Goal: Task Accomplishment & Management: Complete application form

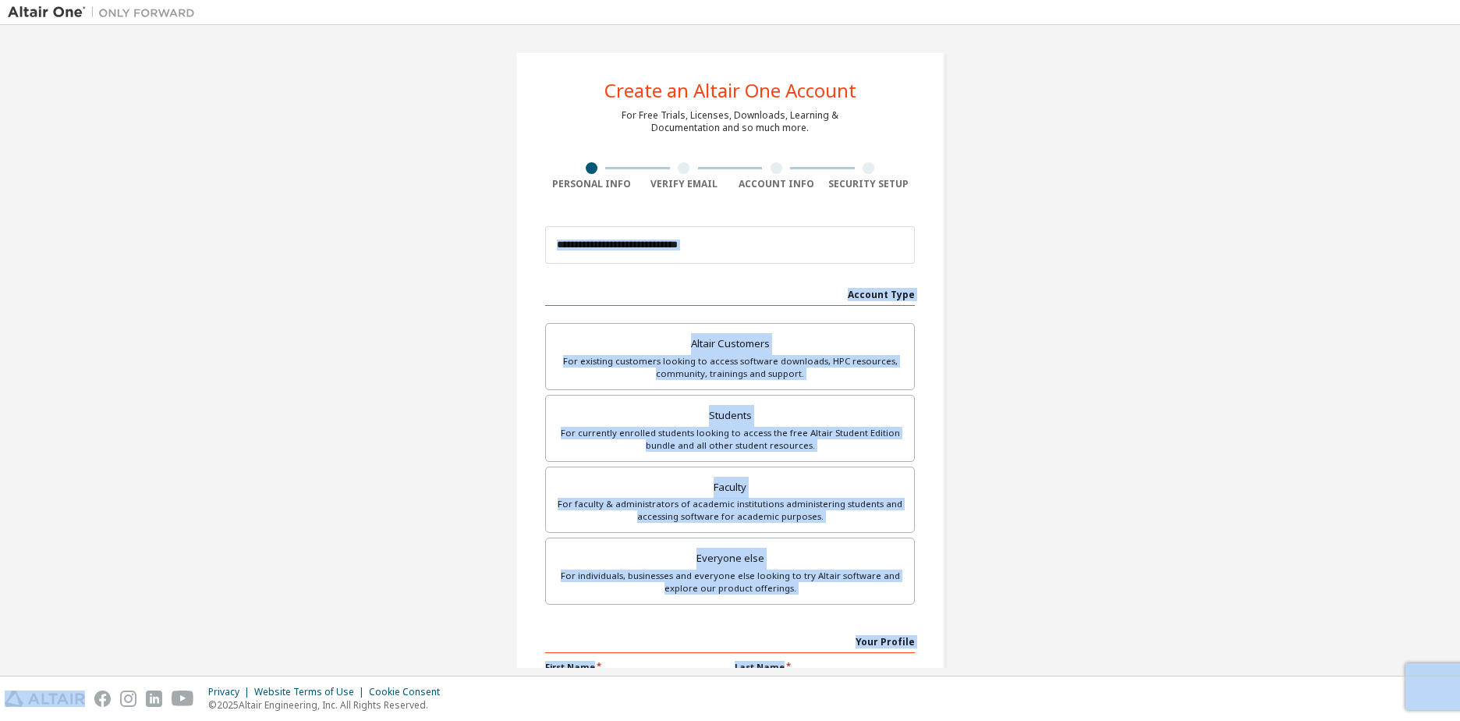
drag, startPoint x: 1258, startPoint y: 348, endPoint x: 1024, endPoint y: 377, distance: 235.7
click at [1259, 348] on div "Create an Altair One Account For Free Trials, Licenses, Downloads, Learning & D…" at bounding box center [730, 446] width 1444 height 826
click at [210, 394] on div "Create an Altair One Account For Free Trials, Licenses, Downloads, Learning & D…" at bounding box center [730, 446] width 1444 height 826
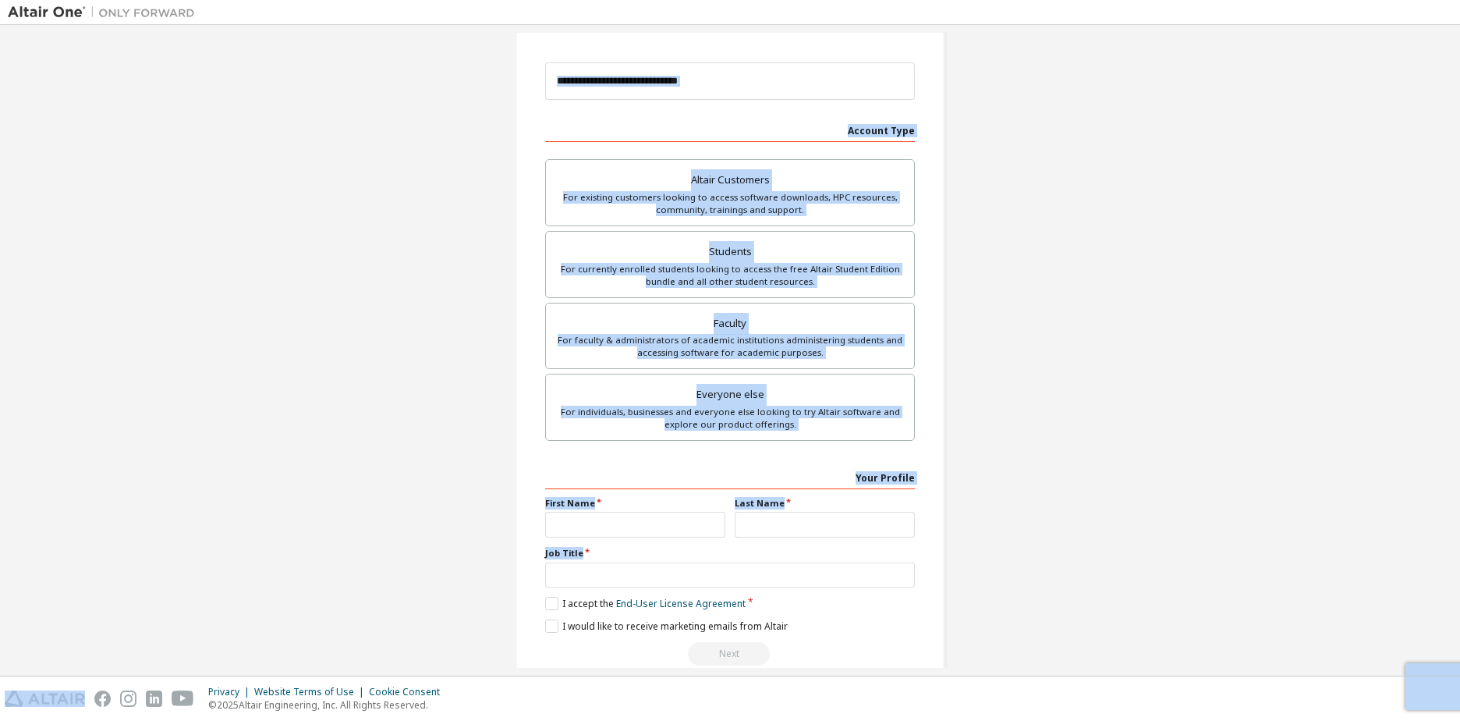
scroll to position [191, 0]
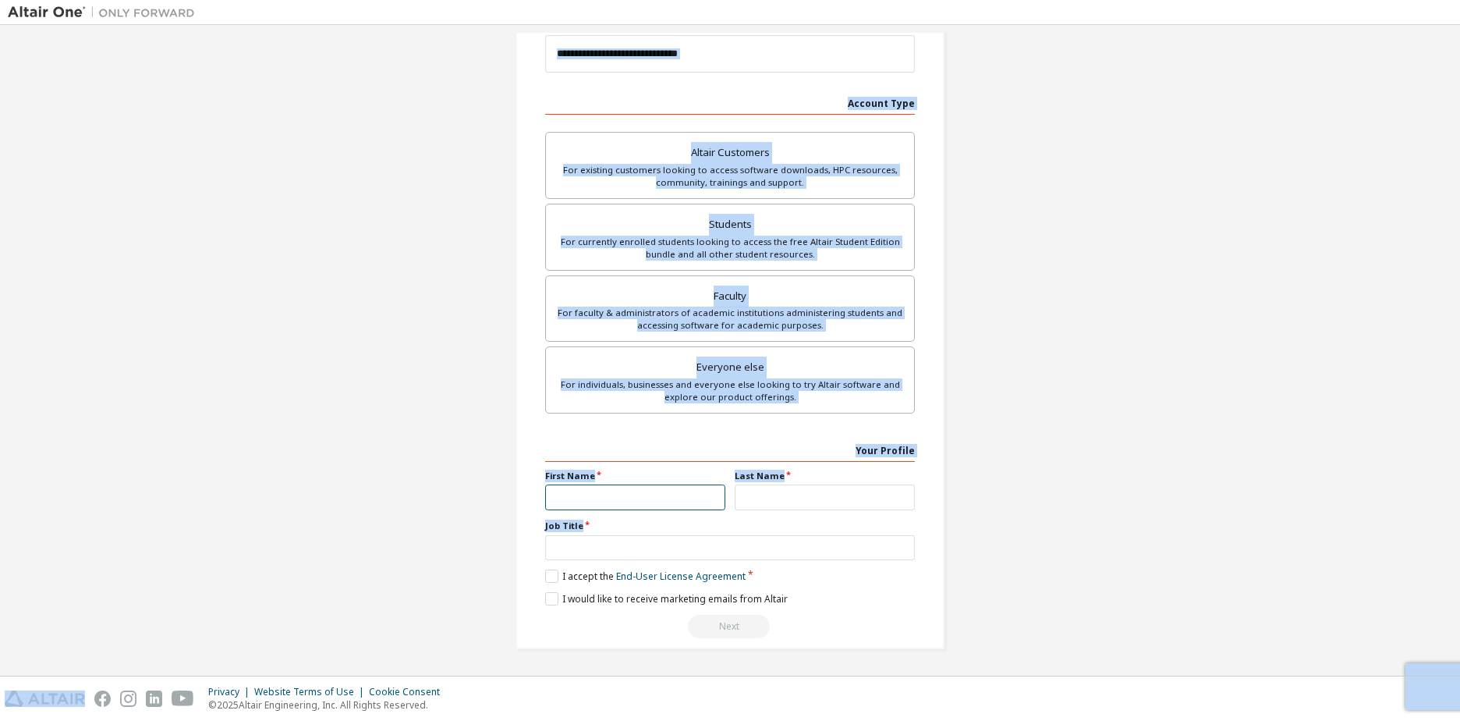
click at [589, 497] on input "text" at bounding box center [635, 497] width 180 height 26
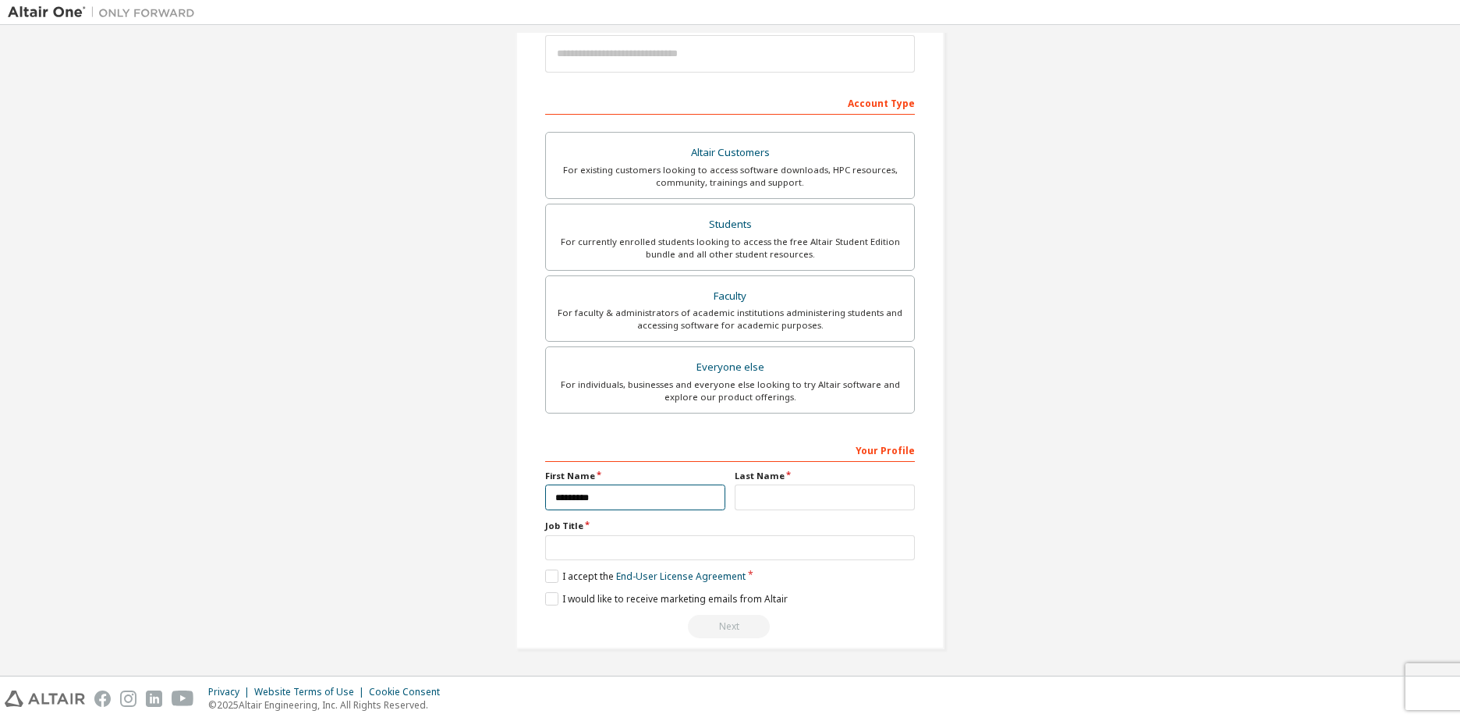
type input "*********"
drag, startPoint x: 635, startPoint y: 544, endPoint x: 647, endPoint y: 580, distance: 38.7
click at [647, 580] on div "Your Profile First Name ********* Last Name Job Title Please provide State/Prov…" at bounding box center [730, 538] width 370 height 202
drag, startPoint x: 647, startPoint y: 580, endPoint x: 799, endPoint y: 502, distance: 170.9
click at [799, 502] on input "text" at bounding box center [825, 497] width 180 height 26
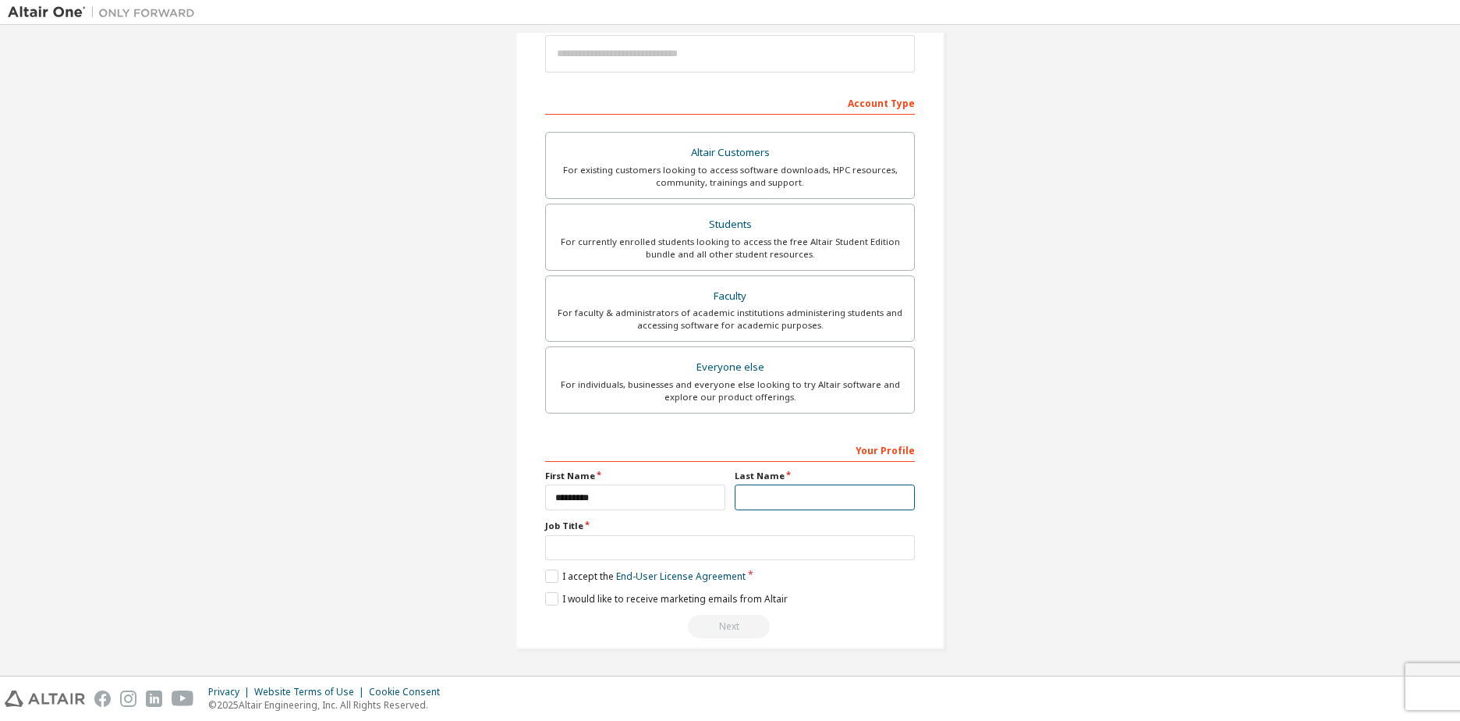
type input "*"
type input "*****"
click at [653, 552] on input "text" at bounding box center [730, 548] width 370 height 26
click at [711, 243] on div "For currently enrolled students looking to access the free Altair Student Editi…" at bounding box center [729, 248] width 349 height 25
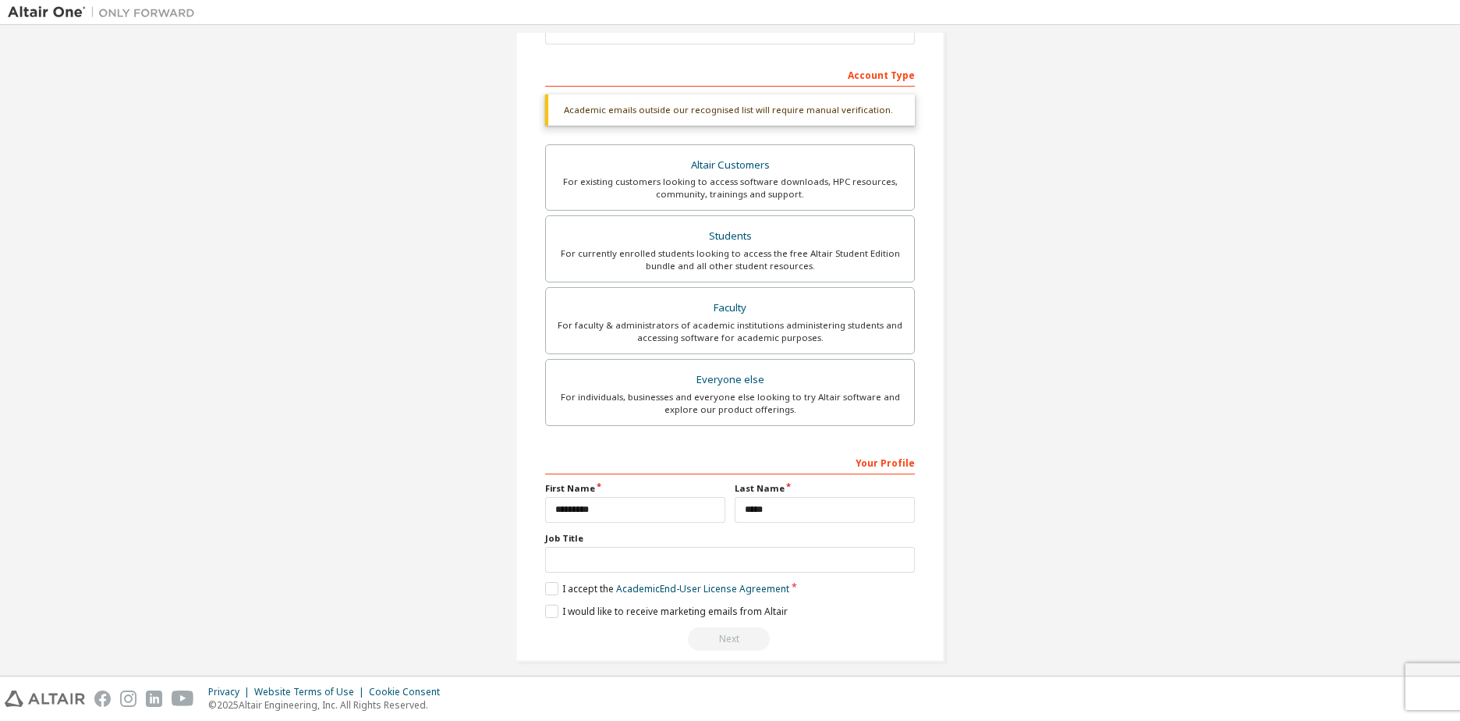
scroll to position [232, 0]
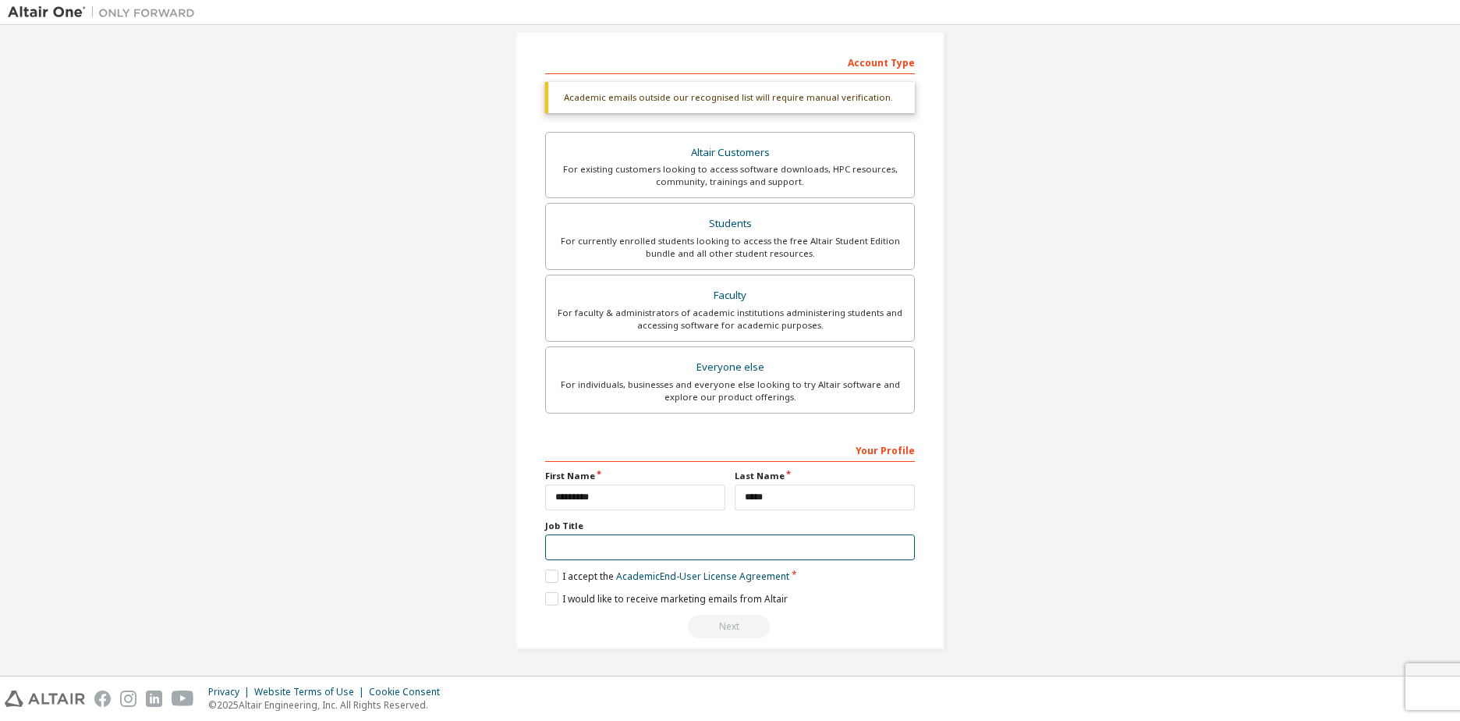
click at [577, 547] on input "text" at bounding box center [730, 547] width 370 height 26
click at [550, 575] on label "I accept the Academic End-User License Agreement" at bounding box center [667, 575] width 244 height 13
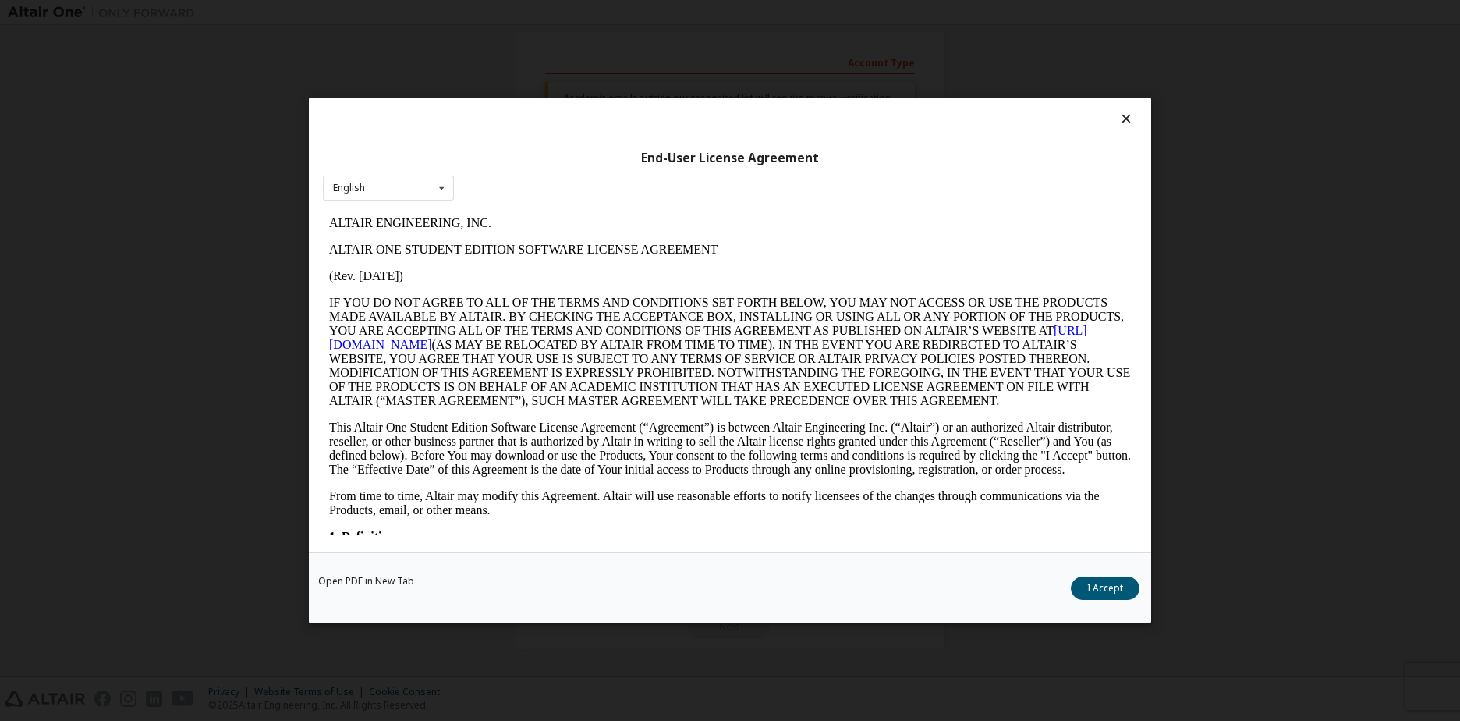
scroll to position [0, 0]
drag, startPoint x: 1111, startPoint y: 585, endPoint x: 1077, endPoint y: 594, distance: 35.6
click at [1111, 588] on button "I Accept" at bounding box center [1105, 587] width 69 height 23
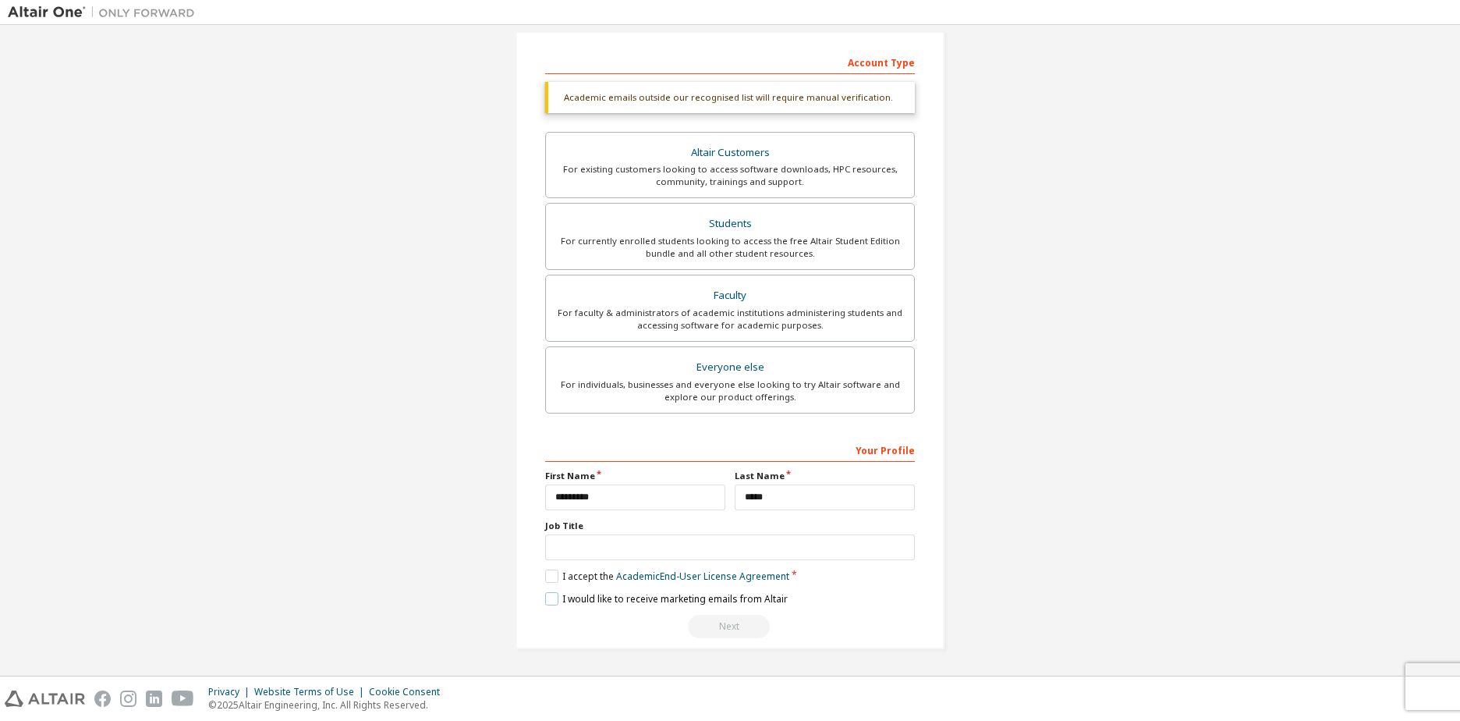
click at [547, 594] on label "I would like to receive marketing emails from Altair" at bounding box center [666, 598] width 243 height 13
click at [686, 554] on input "text" at bounding box center [730, 547] width 370 height 26
click at [834, 611] on div "**********" at bounding box center [730, 538] width 370 height 202
click at [787, 253] on div "For currently enrolled students looking to access the free Altair Student Editi…" at bounding box center [729, 247] width 349 height 25
click at [740, 621] on div "Next" at bounding box center [730, 626] width 370 height 23
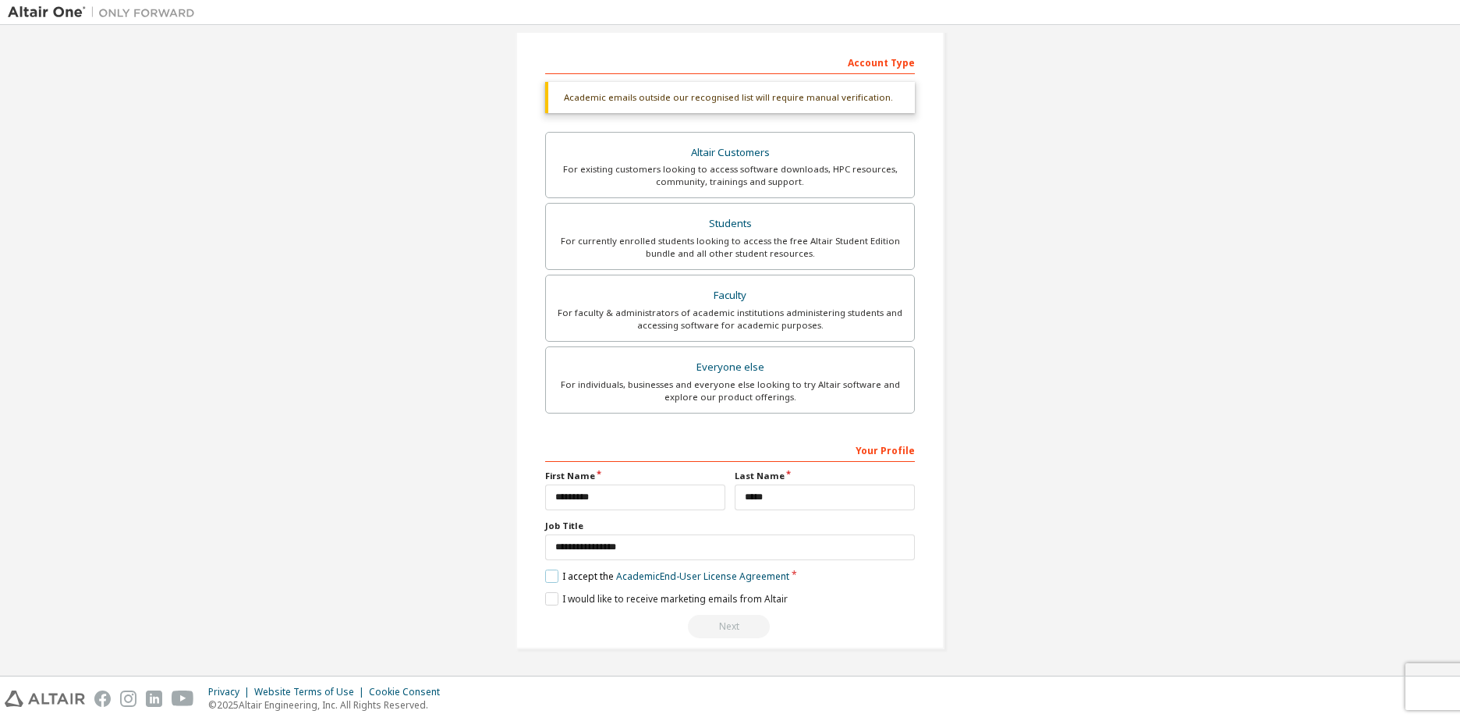
click at [601, 576] on label "I accept the Academic End-User License Agreement" at bounding box center [667, 575] width 244 height 13
click at [553, 578] on label "I accept the Academic End-User License Agreement" at bounding box center [667, 575] width 244 height 13
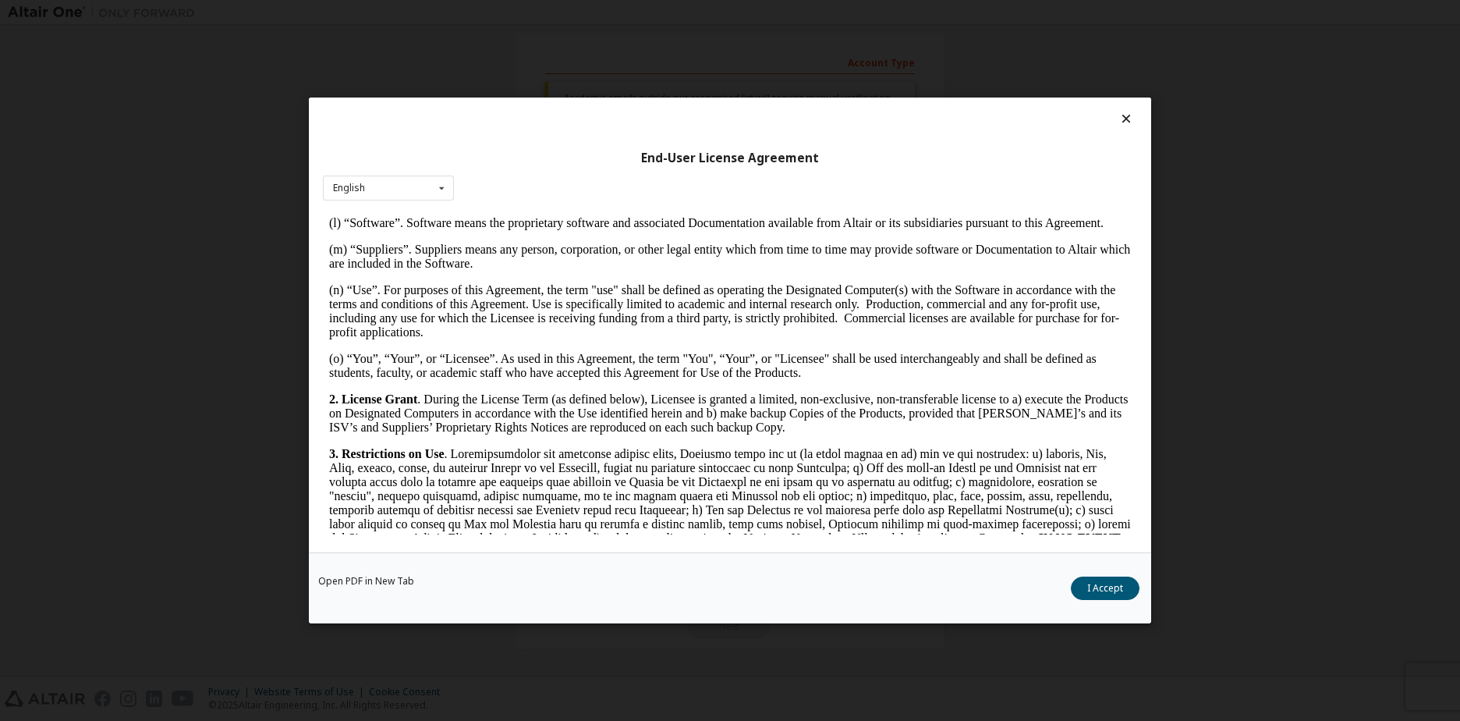
scroll to position [1092, 0]
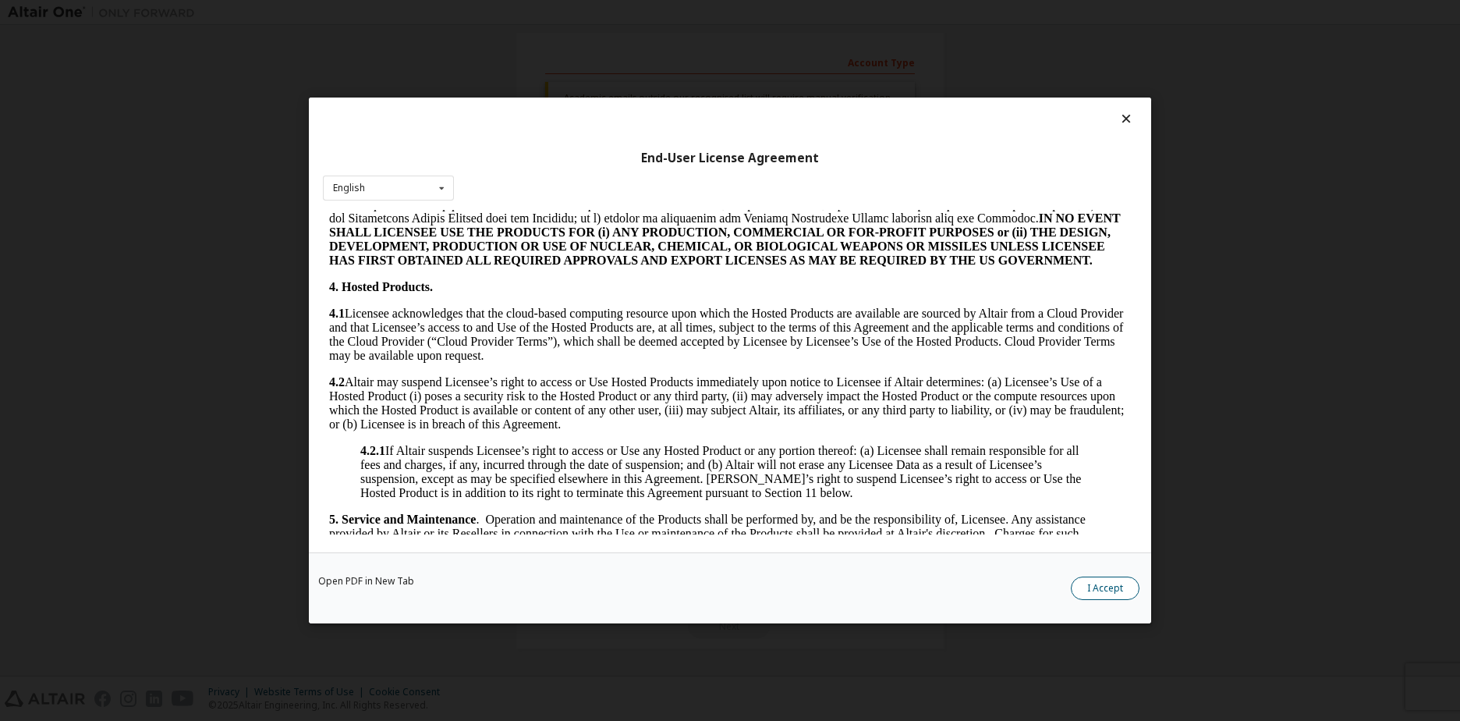
click at [1113, 579] on button "I Accept" at bounding box center [1105, 587] width 69 height 23
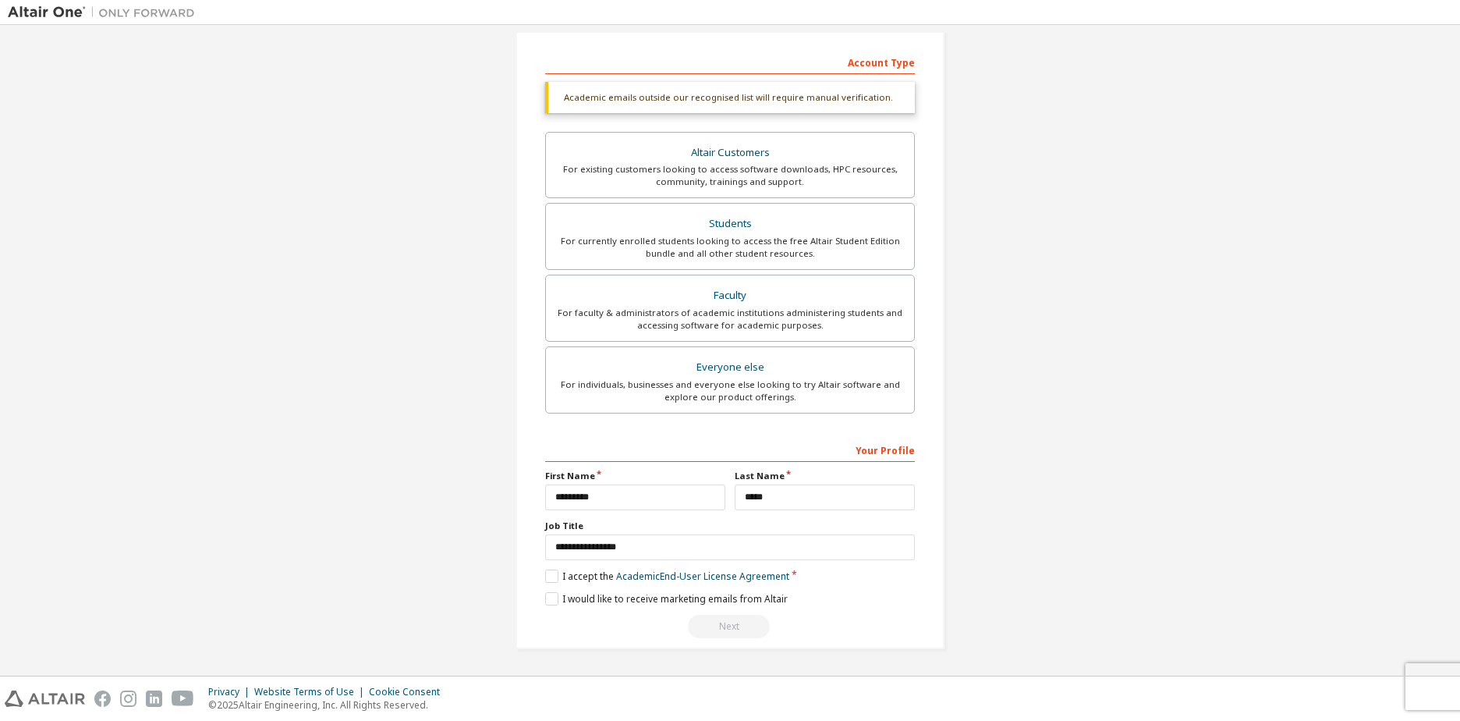
click at [879, 451] on div "Your Profile" at bounding box center [730, 449] width 370 height 25
click at [684, 503] on input "*********" at bounding box center [635, 497] width 180 height 26
click at [653, 523] on label "Job Title" at bounding box center [730, 525] width 370 height 12
click at [710, 625] on div "Next" at bounding box center [730, 626] width 370 height 23
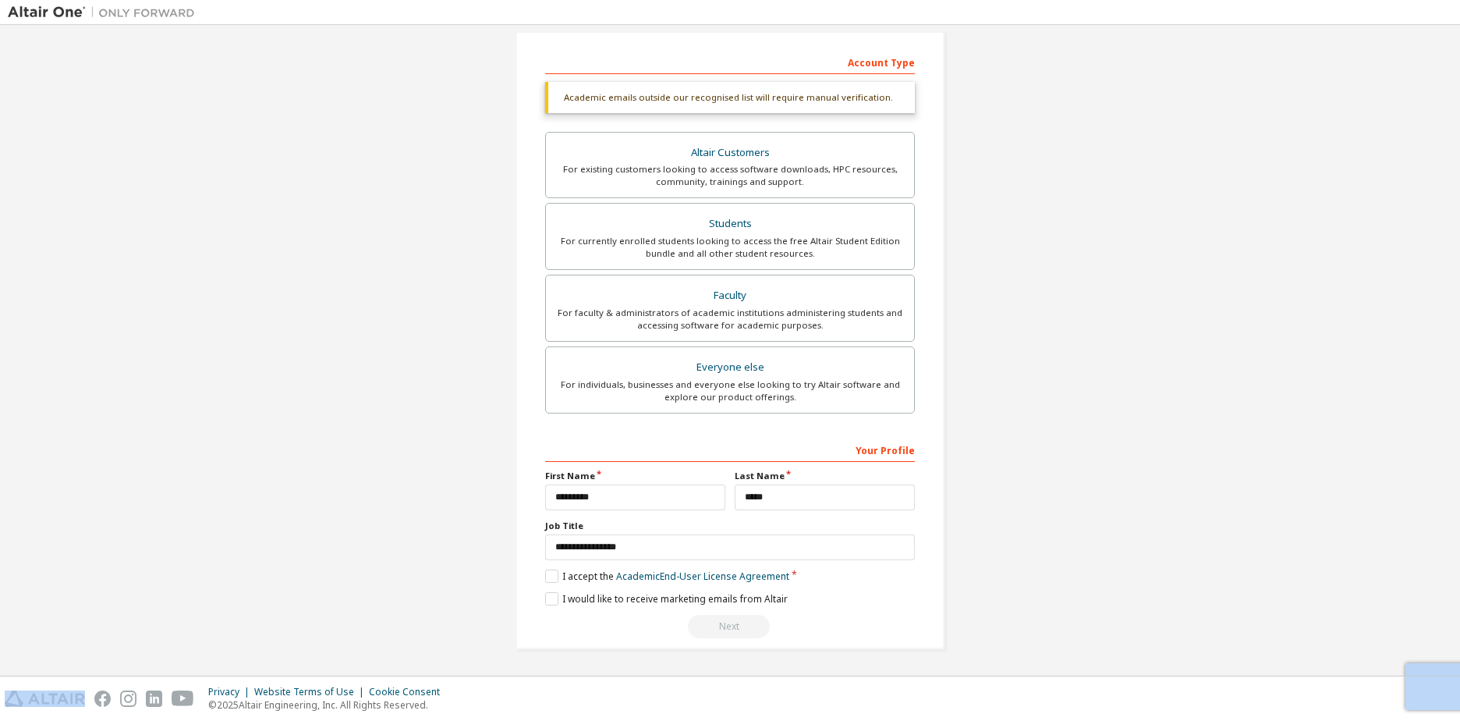
click at [710, 625] on div "Next" at bounding box center [730, 626] width 370 height 23
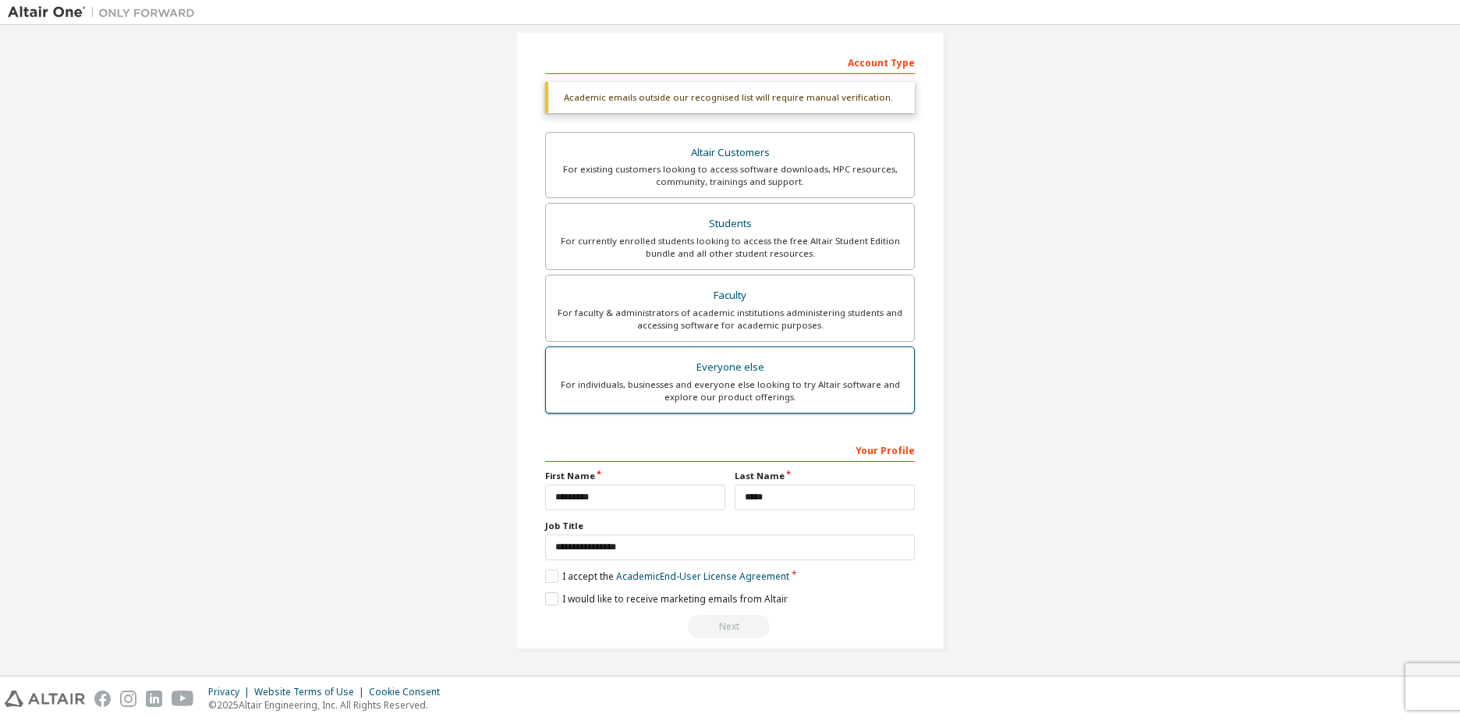
click at [746, 387] on div "For individuals, businesses and everyone else looking to try Altair software an…" at bounding box center [729, 390] width 349 height 25
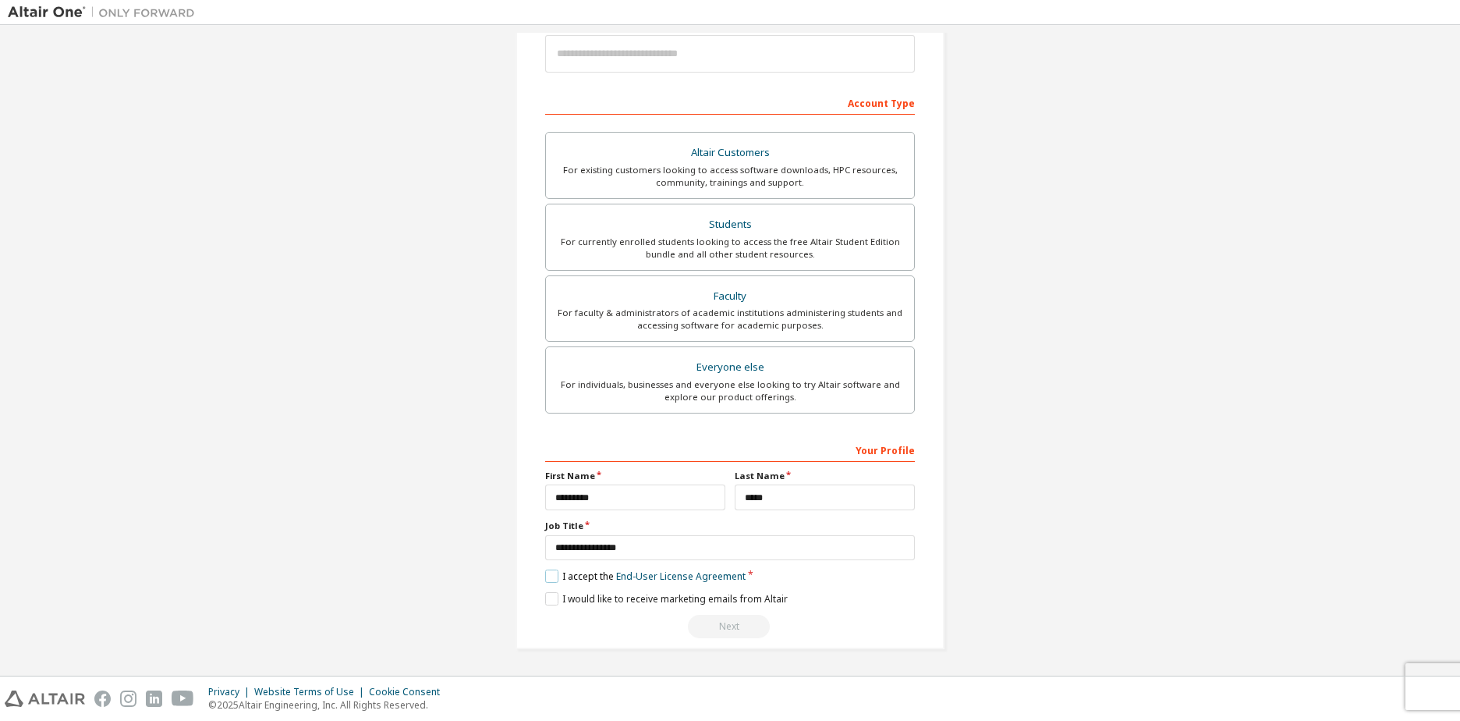
click at [555, 573] on label "I accept the End-User License Agreement" at bounding box center [645, 575] width 200 height 13
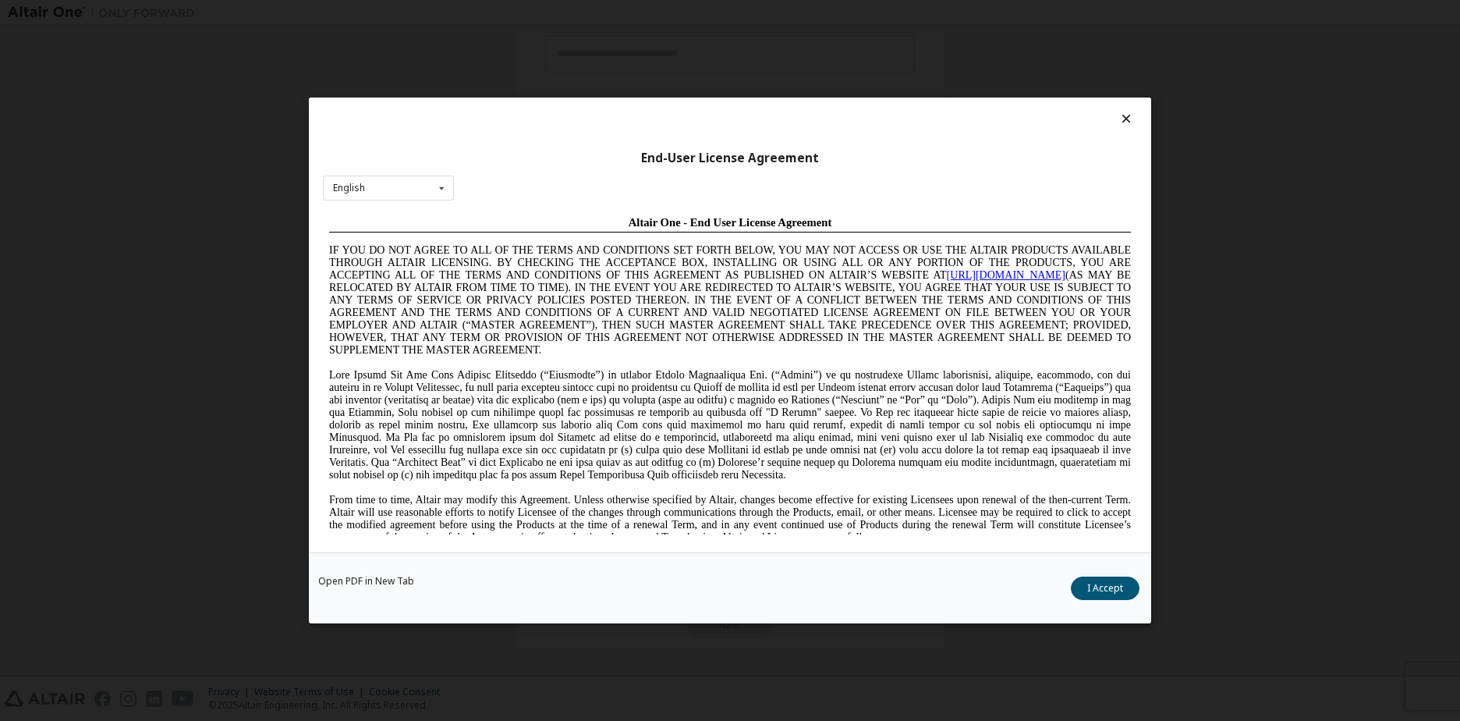
scroll to position [0, 0]
click at [1114, 585] on button "I Accept" at bounding box center [1105, 587] width 69 height 23
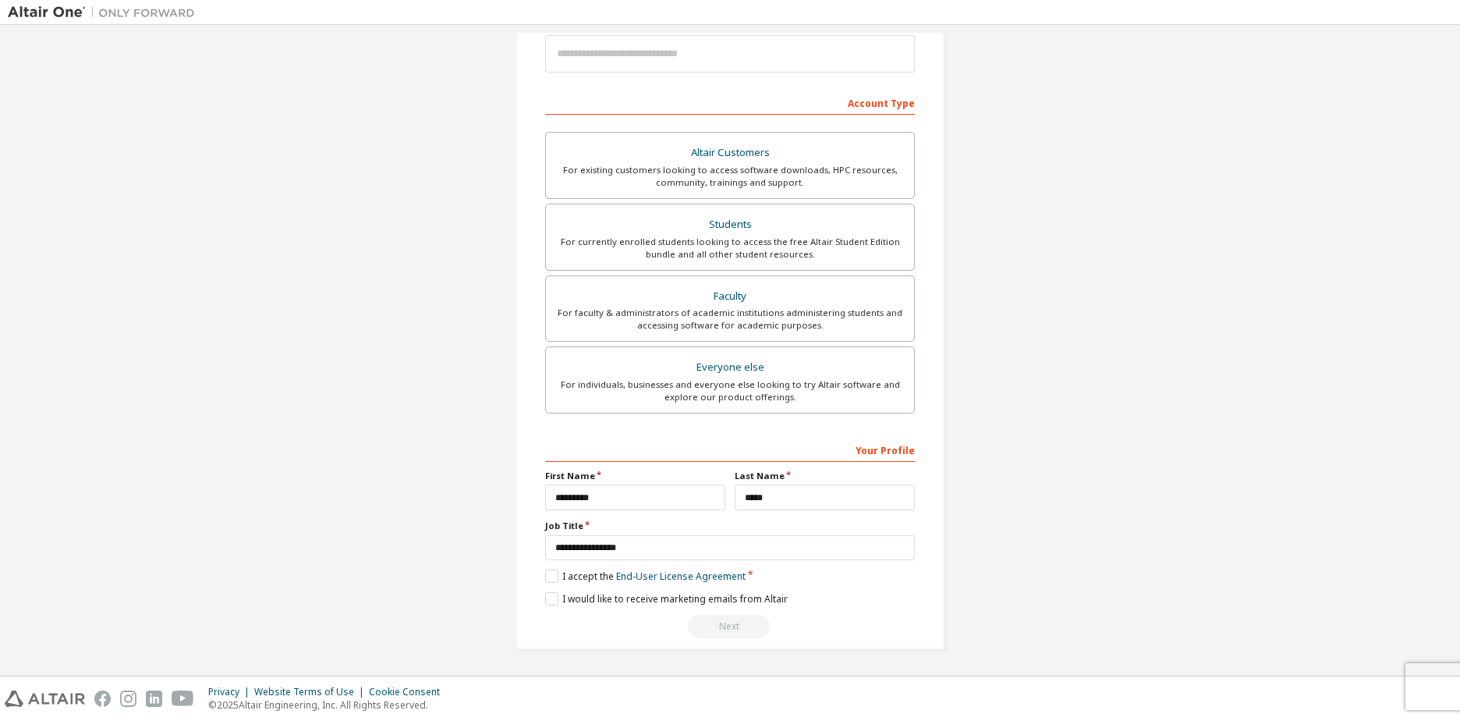
click at [879, 448] on div "Your Profile" at bounding box center [730, 449] width 370 height 25
click at [742, 215] on div "Students" at bounding box center [729, 225] width 349 height 22
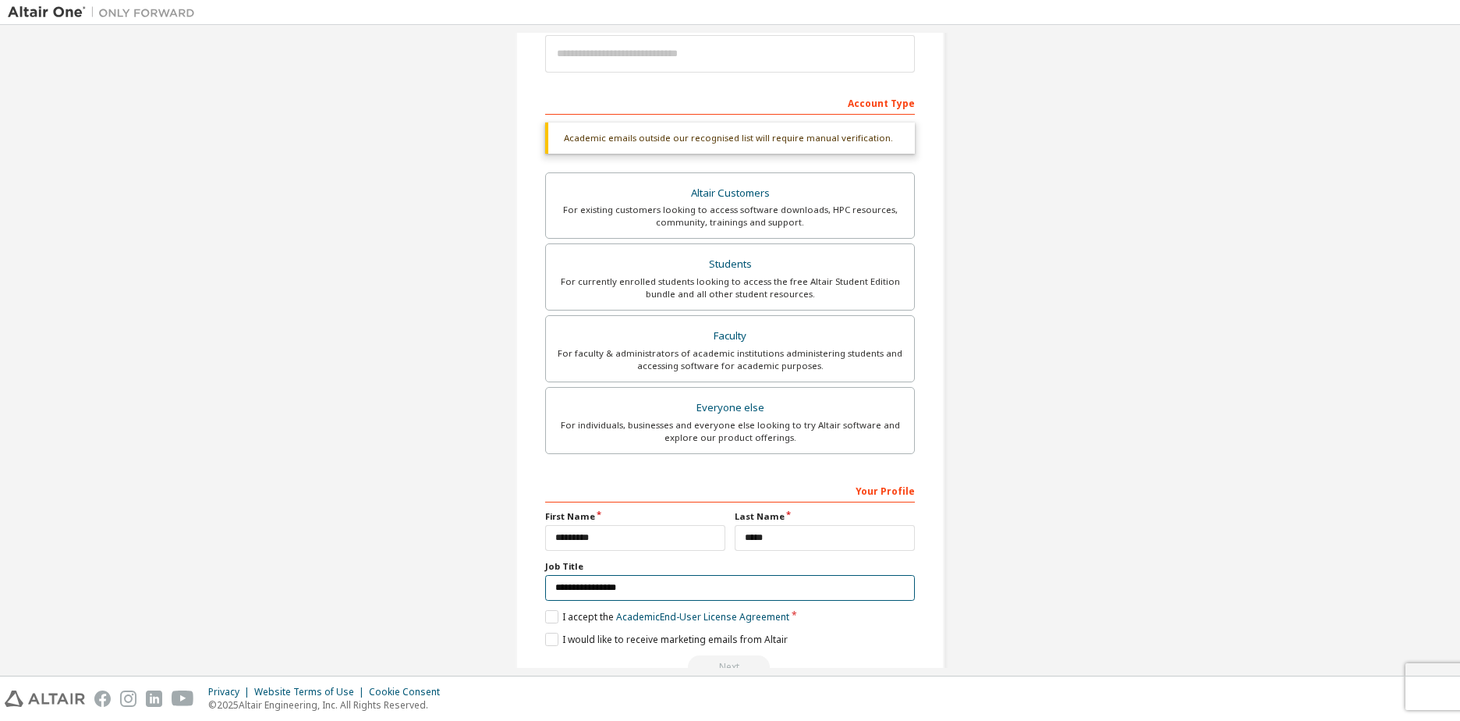
click at [625, 587] on input "**********" at bounding box center [730, 588] width 370 height 26
type input "*"
click at [552, 616] on label "I accept the Academic End-User License Agreement" at bounding box center [667, 616] width 244 height 13
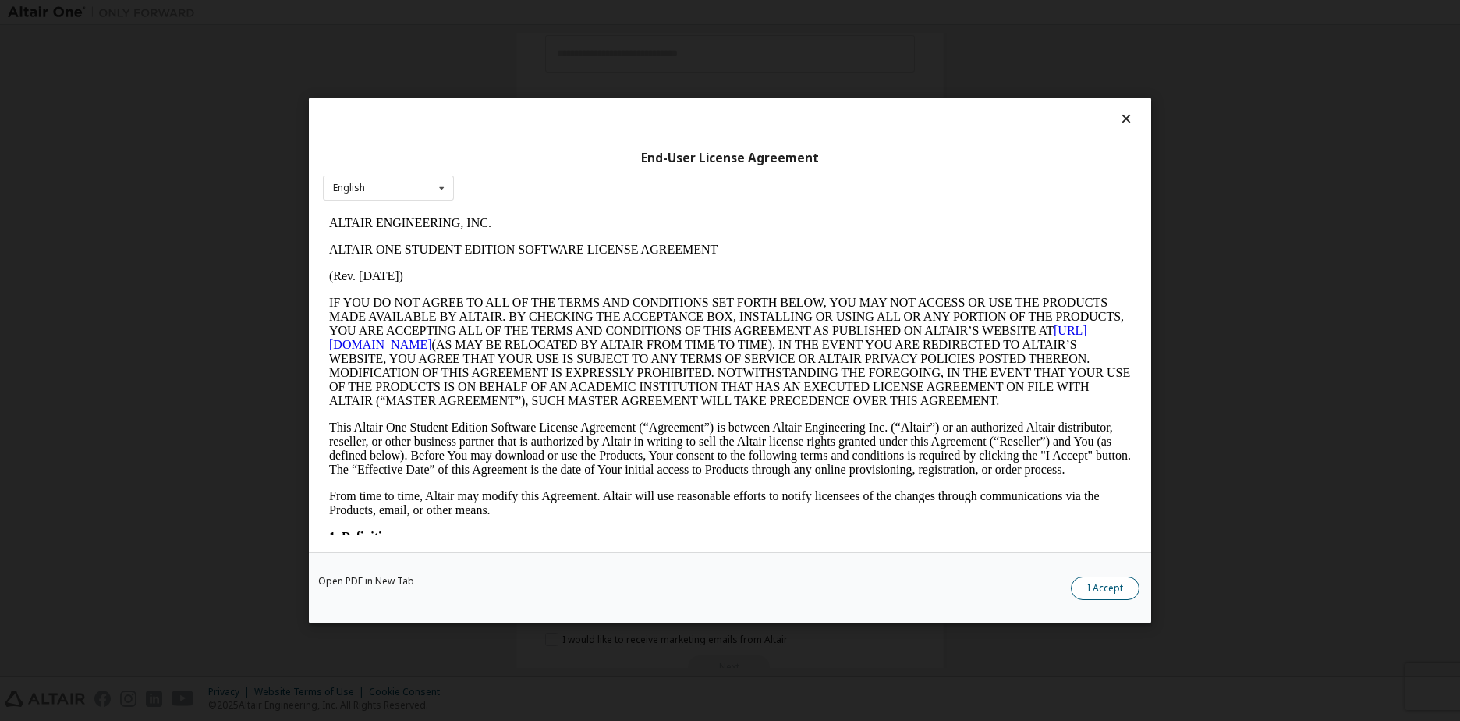
click at [1103, 581] on button "I Accept" at bounding box center [1105, 587] width 69 height 23
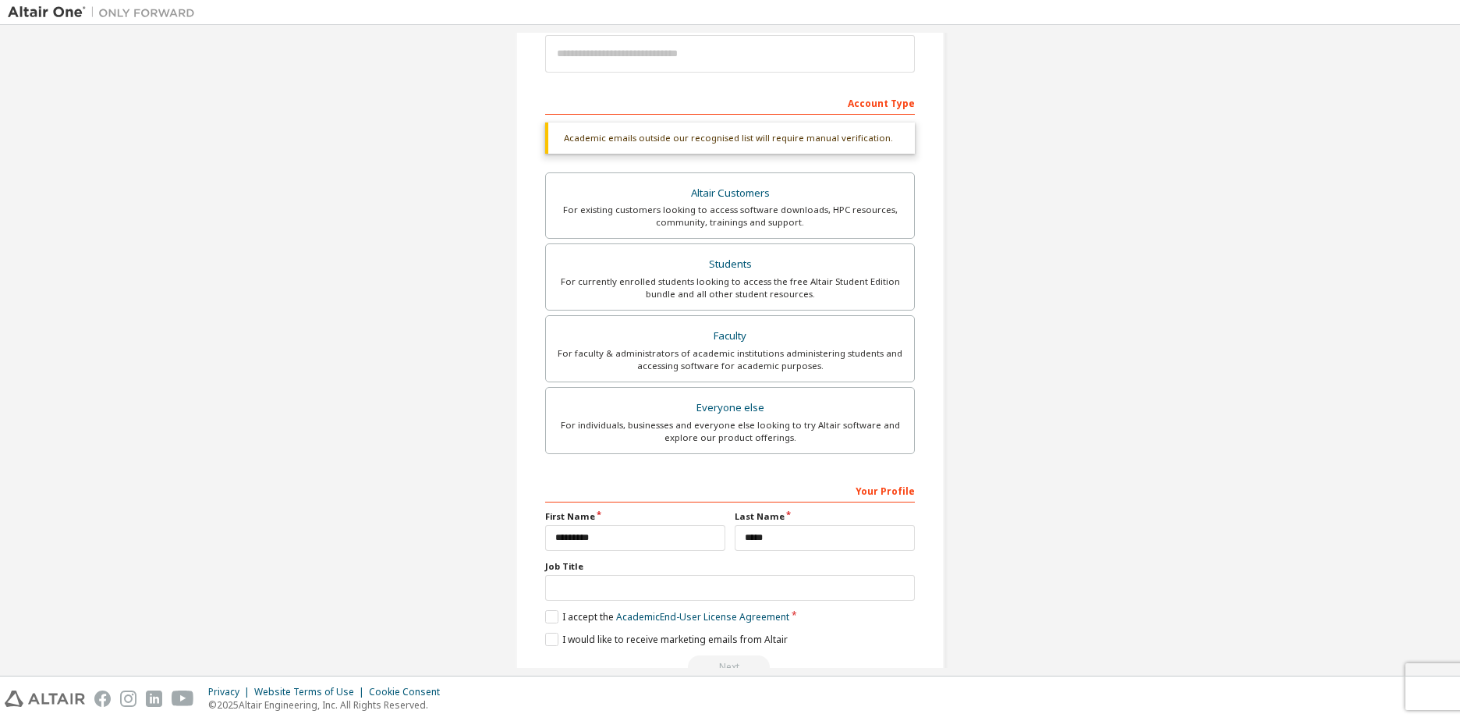
scroll to position [232, 0]
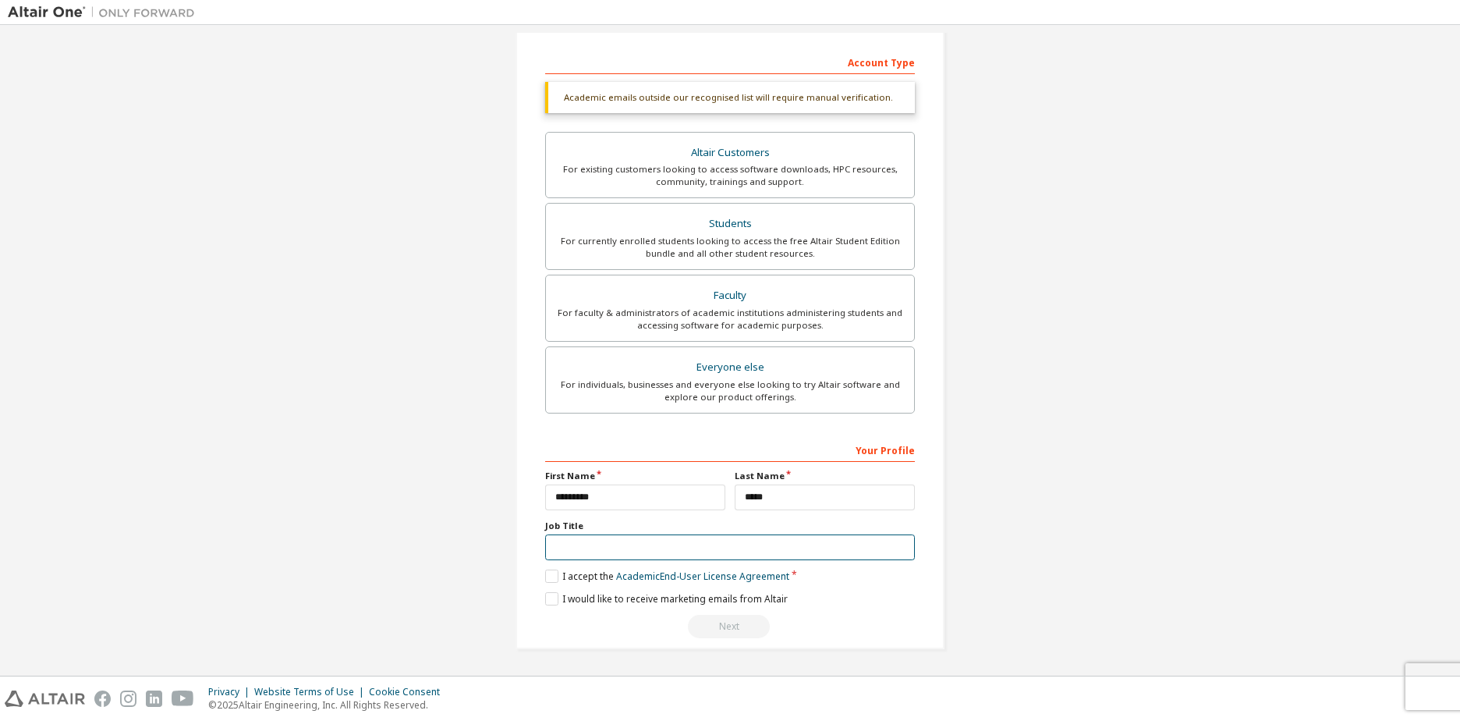
click at [650, 547] on input "text" at bounding box center [730, 547] width 370 height 26
